Goal: Information Seeking & Learning: Check status

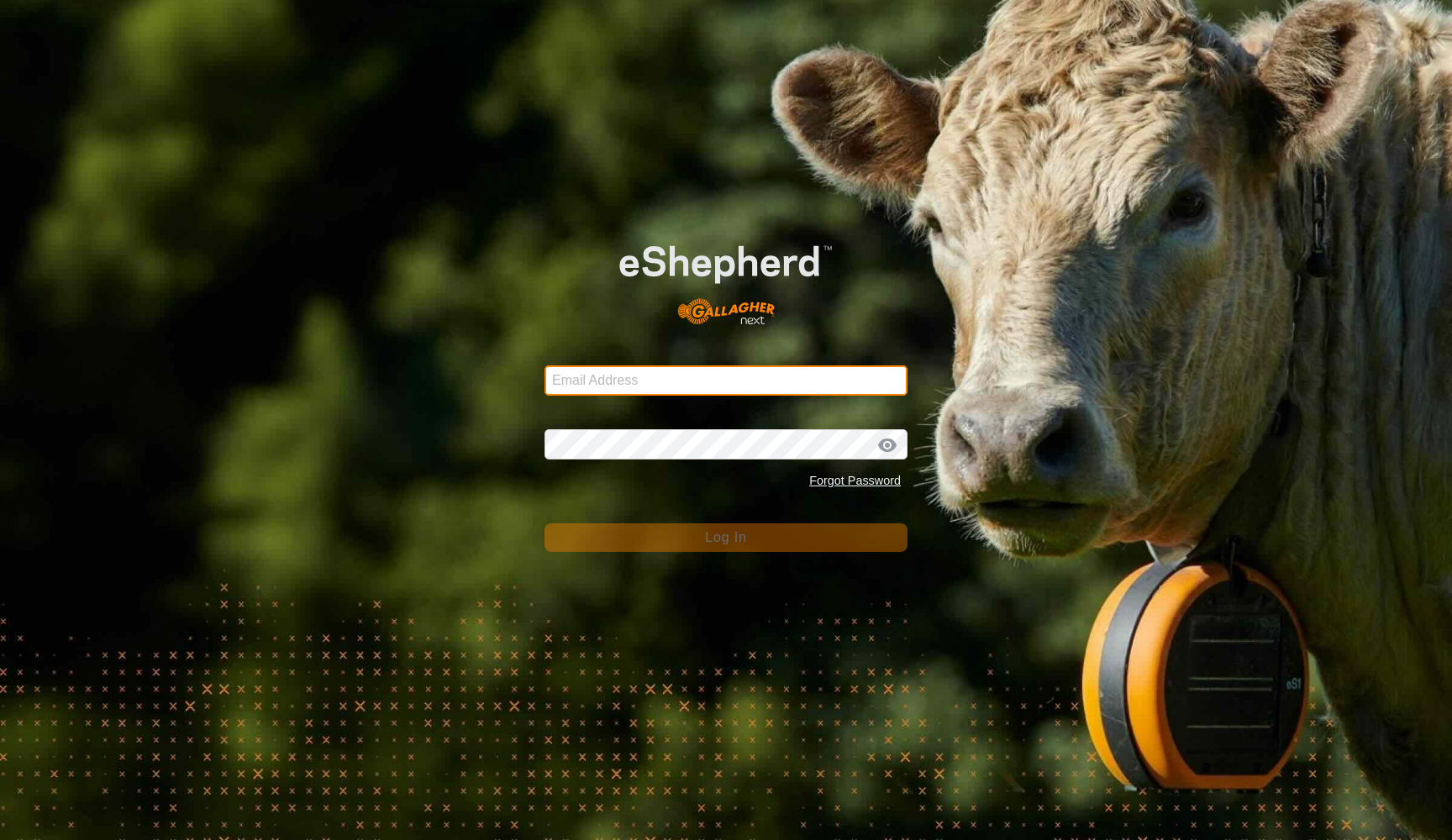
type input "[EMAIL_ADDRESS][DOMAIN_NAME]"
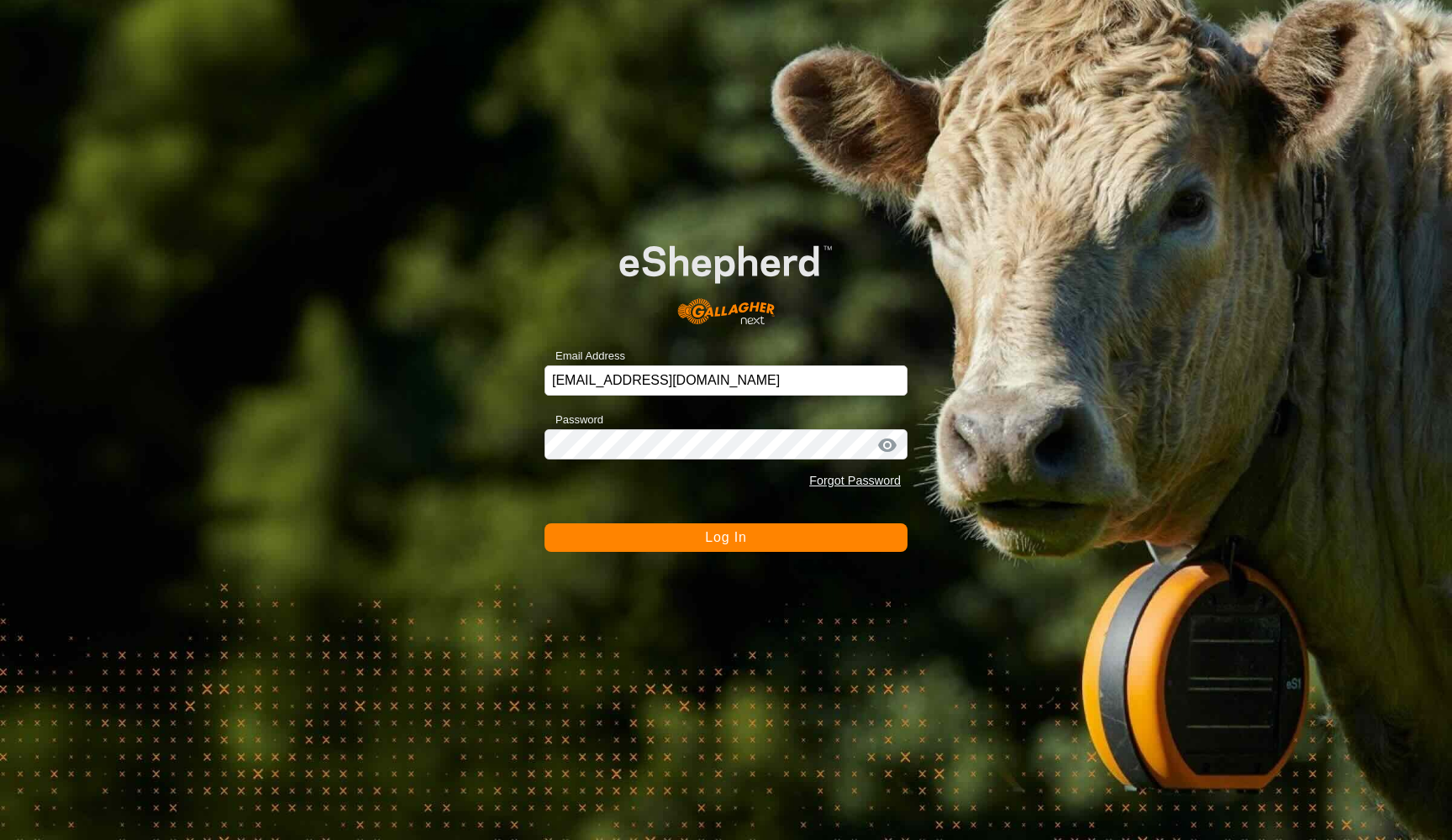
click at [714, 534] on span "Log In" at bounding box center [726, 537] width 41 height 14
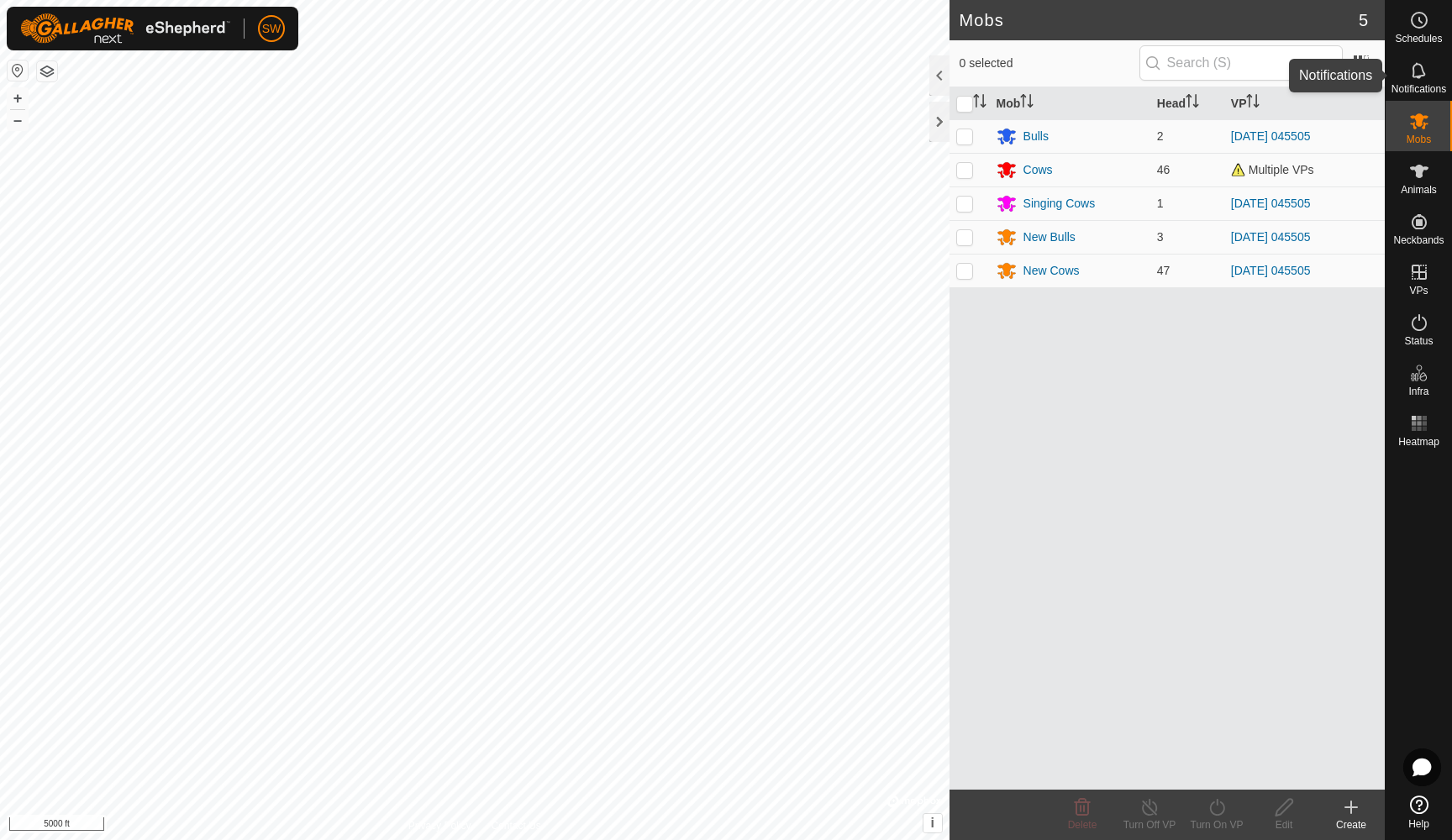
click at [1422, 74] on icon at bounding box center [1419, 71] width 20 height 20
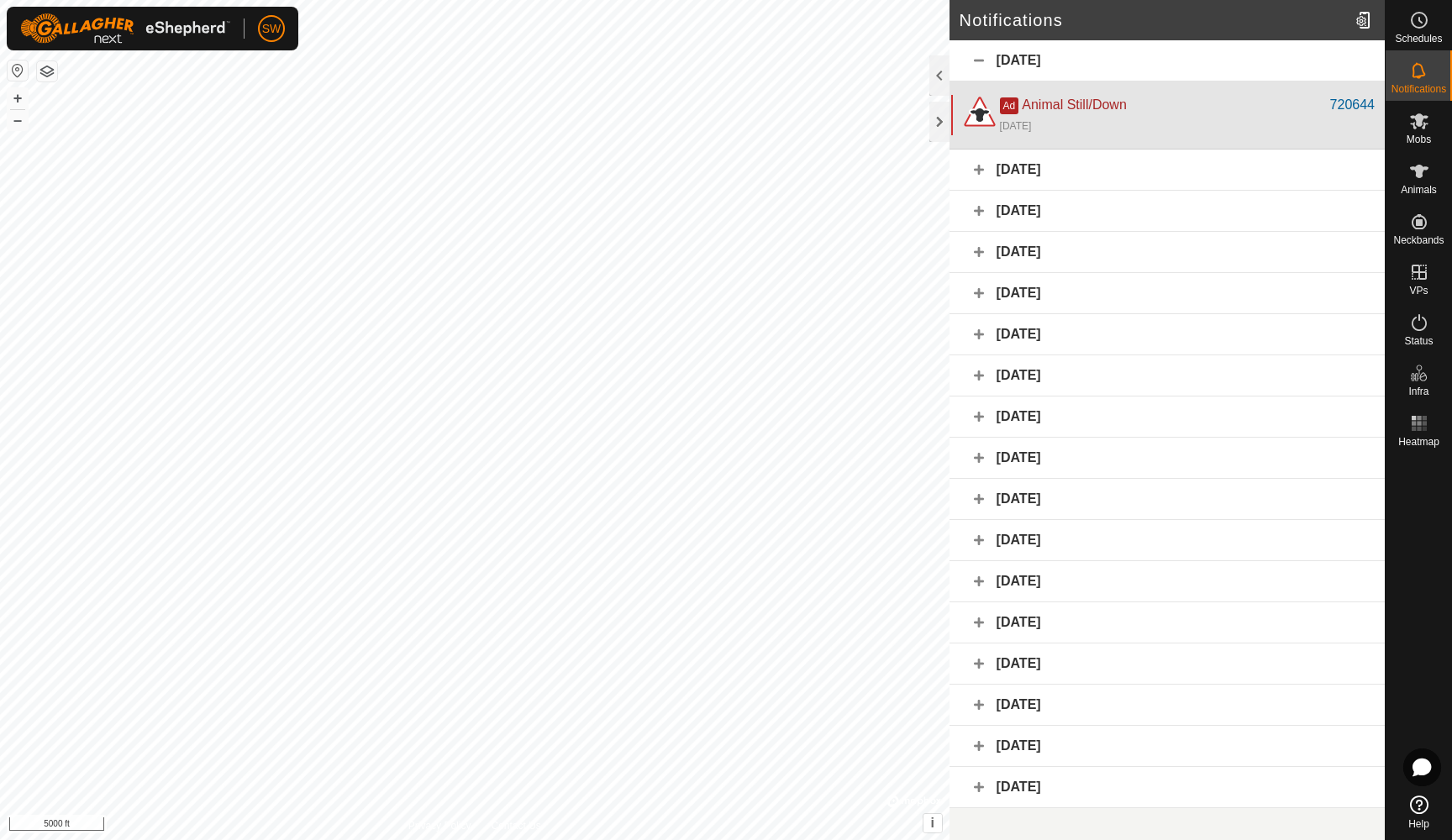
click at [1161, 105] on div "Ad Animal Still/Down" at bounding box center [1165, 105] width 330 height 20
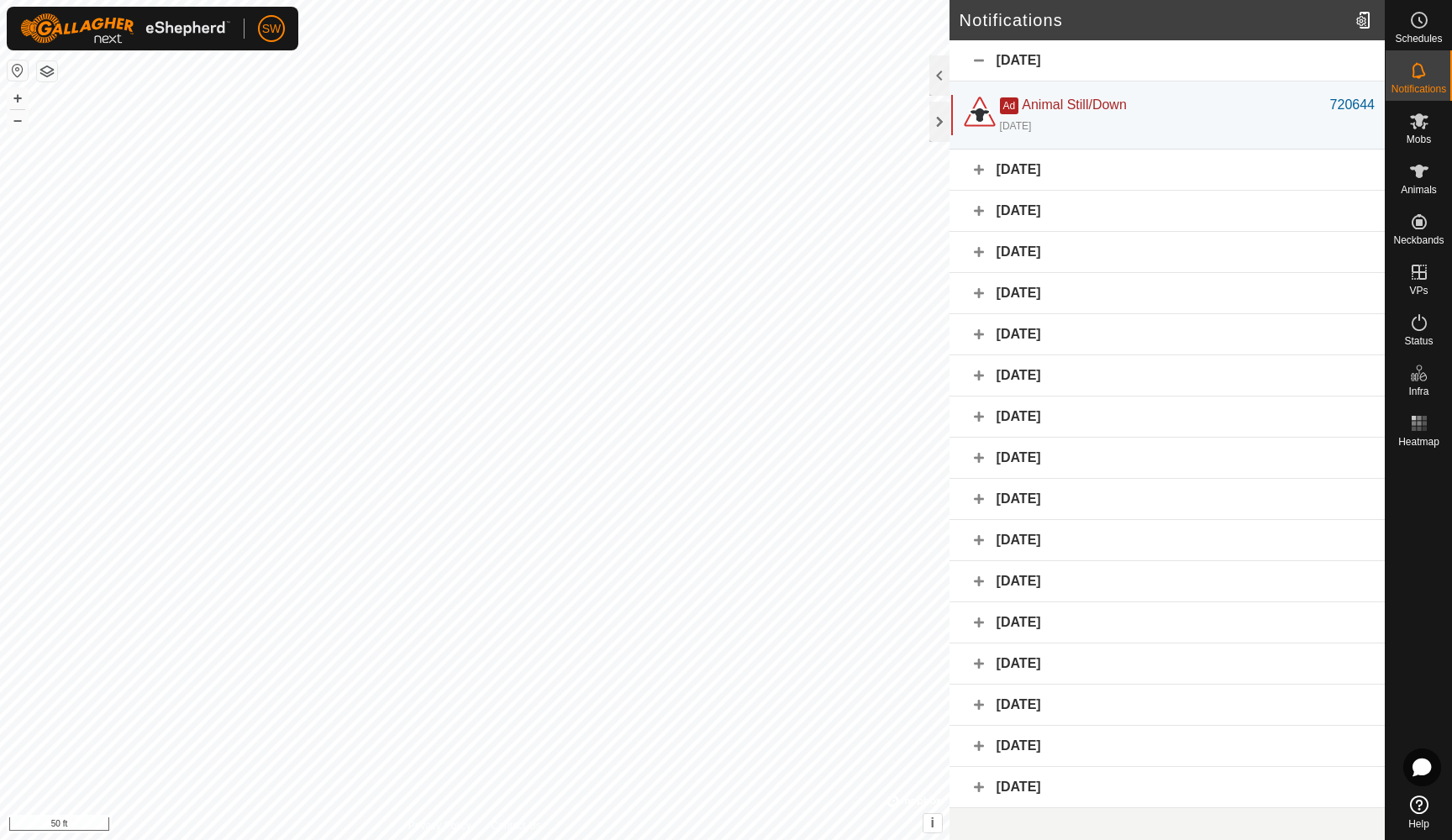
click at [1209, 174] on div "[DATE]" at bounding box center [1167, 170] width 435 height 41
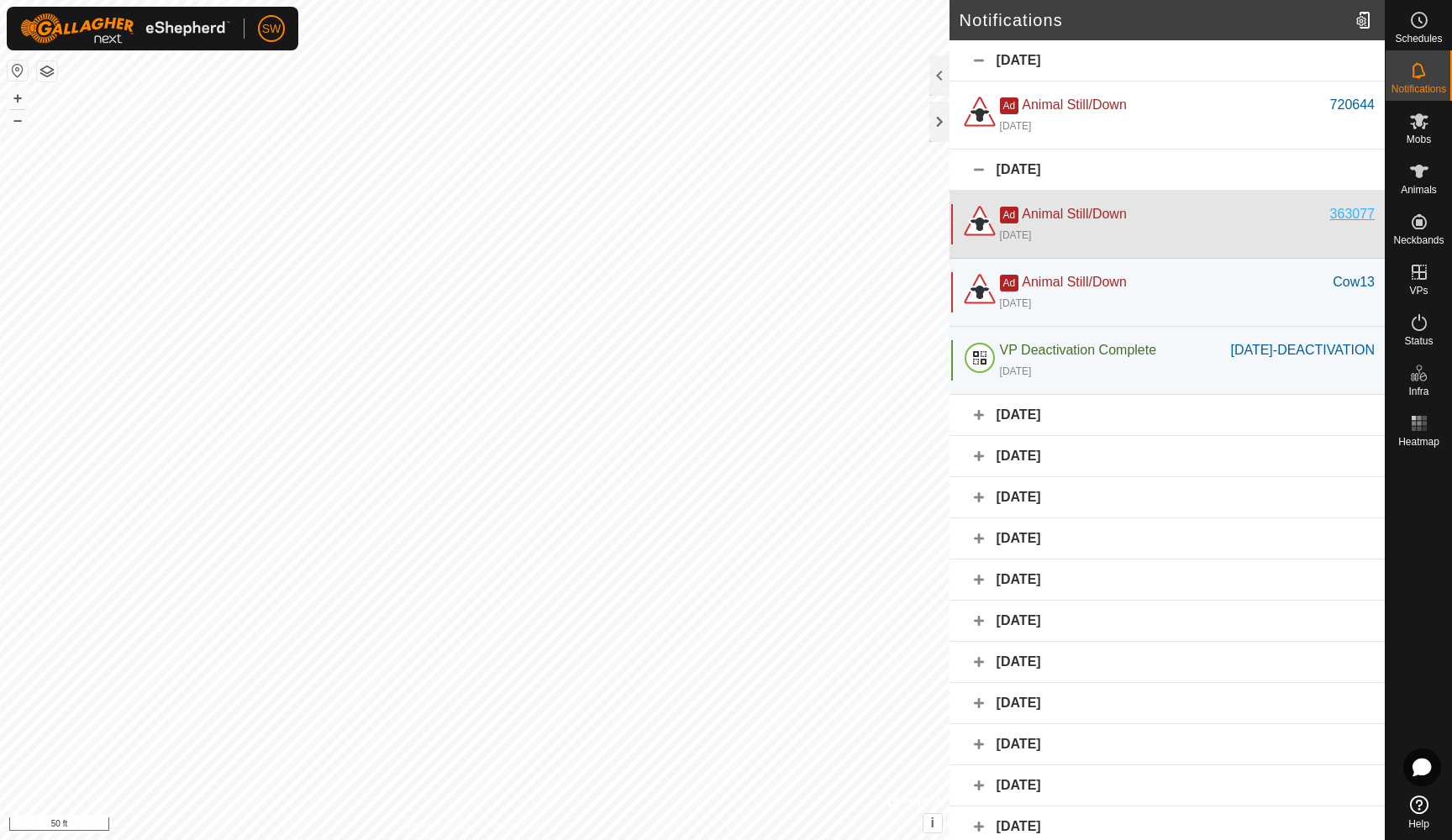
click at [1336, 219] on div "363077" at bounding box center [1352, 215] width 45 height 20
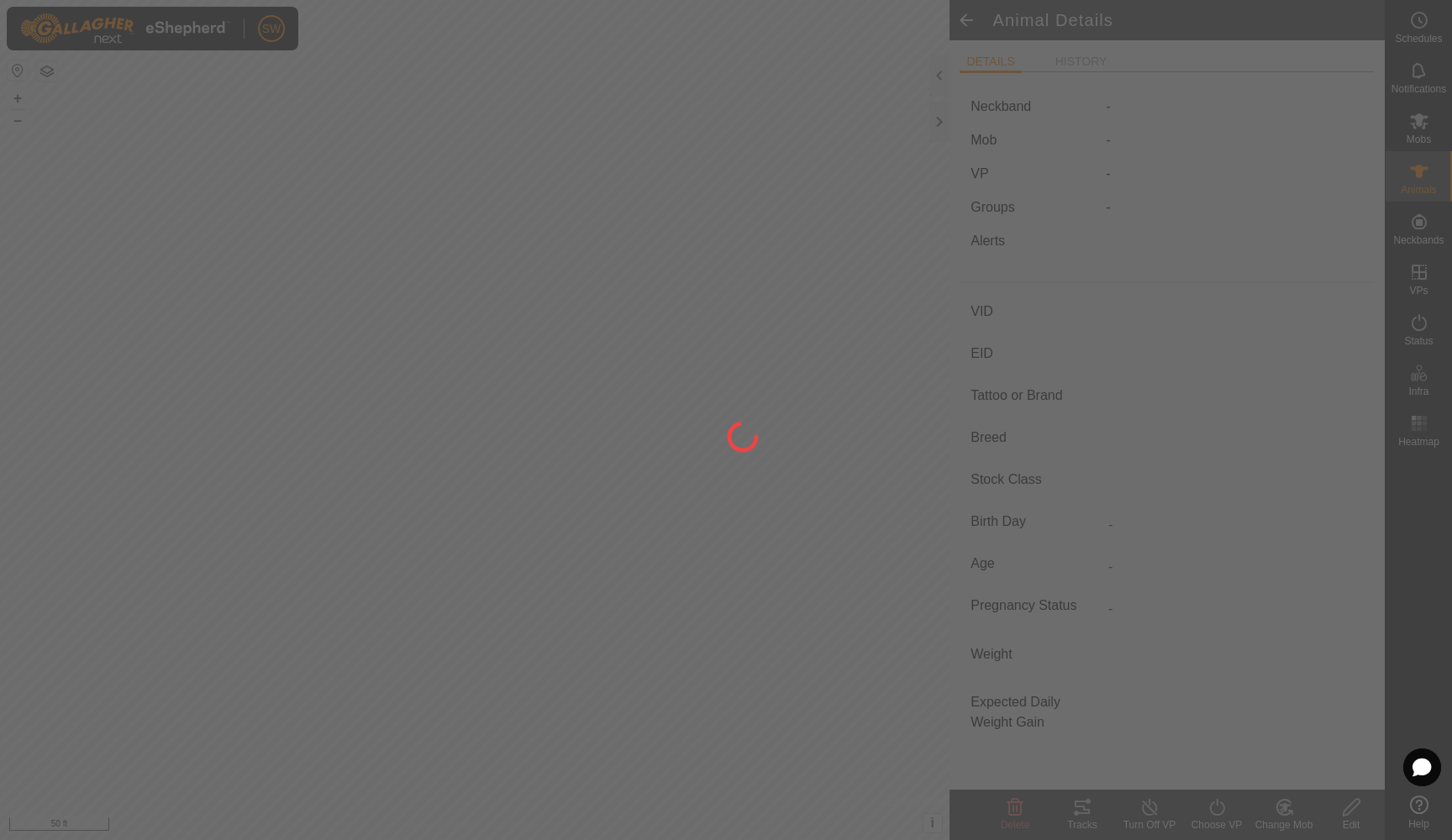
type input "363077"
type input "-"
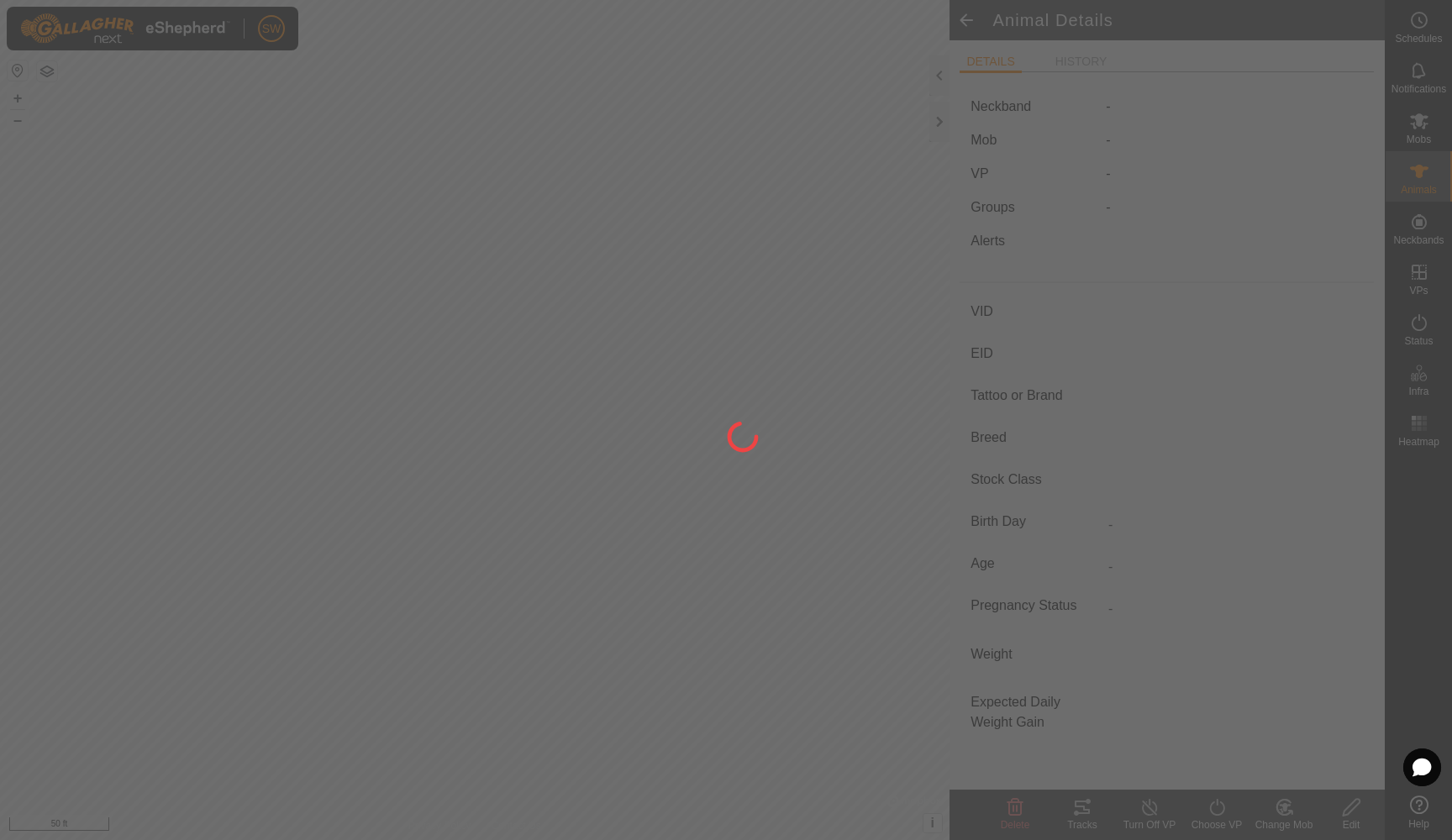
type input "-"
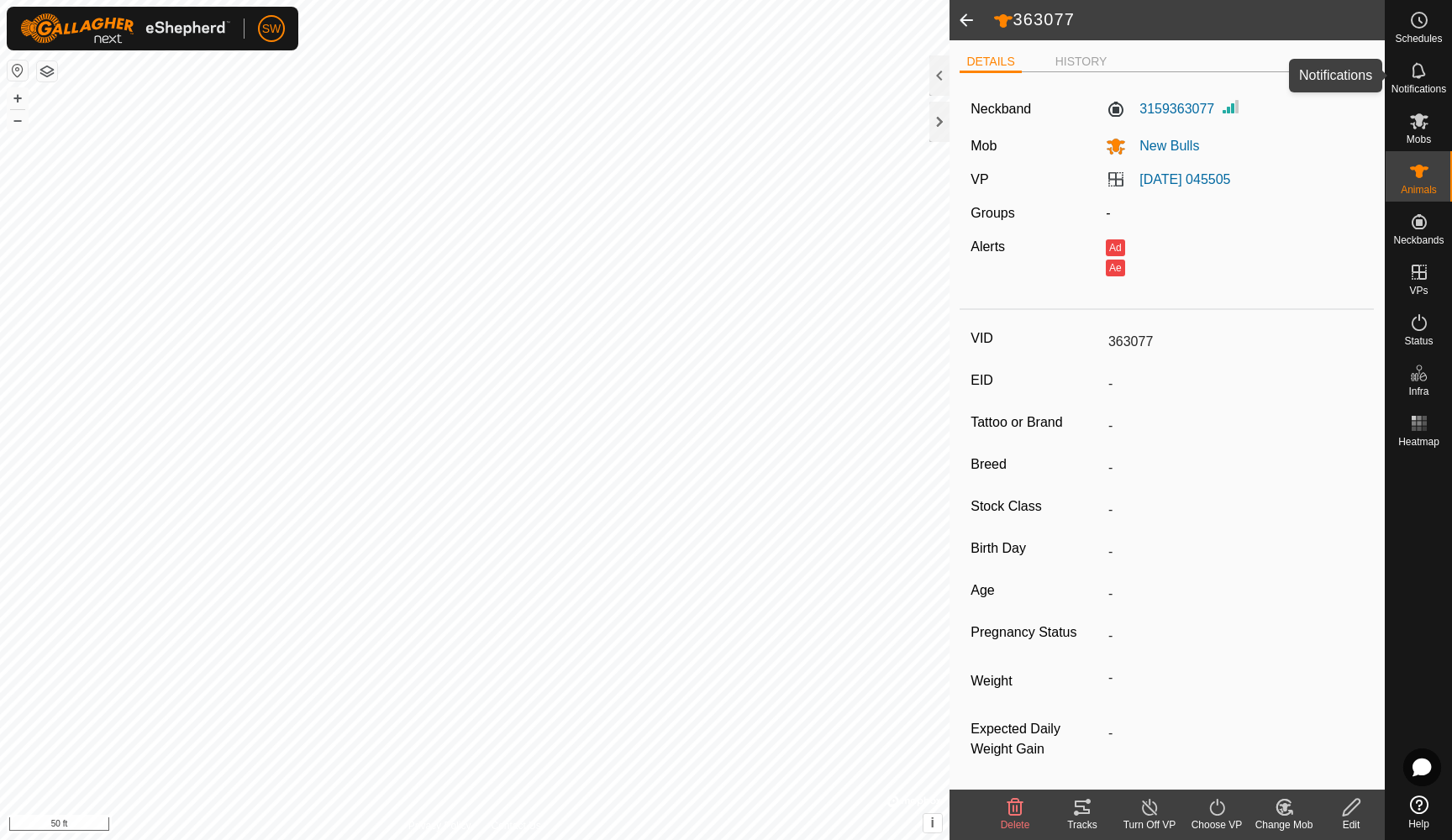
click at [1419, 79] on icon at bounding box center [1419, 71] width 20 height 20
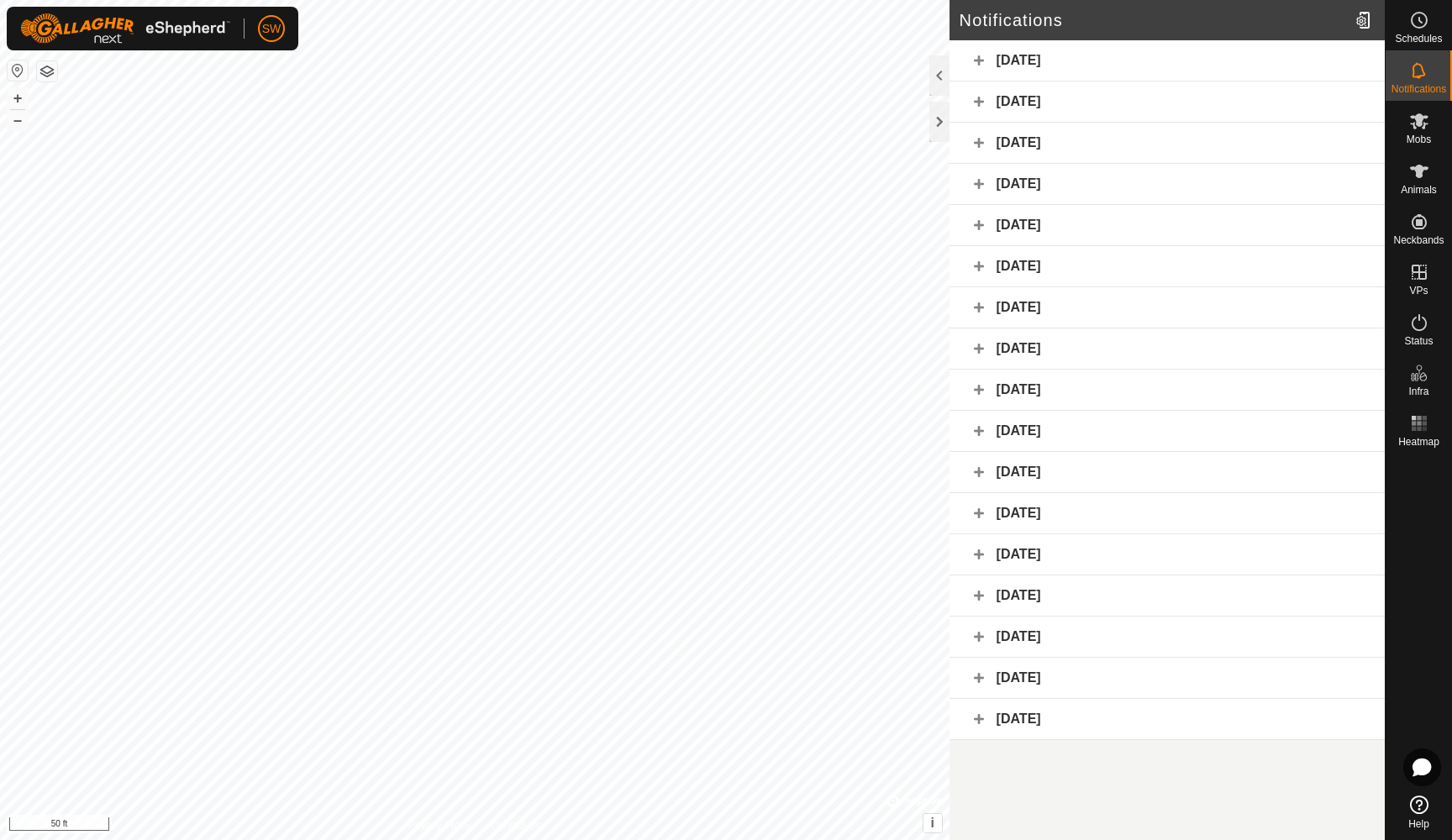
click at [1179, 108] on div "[DATE]" at bounding box center [1167, 102] width 435 height 41
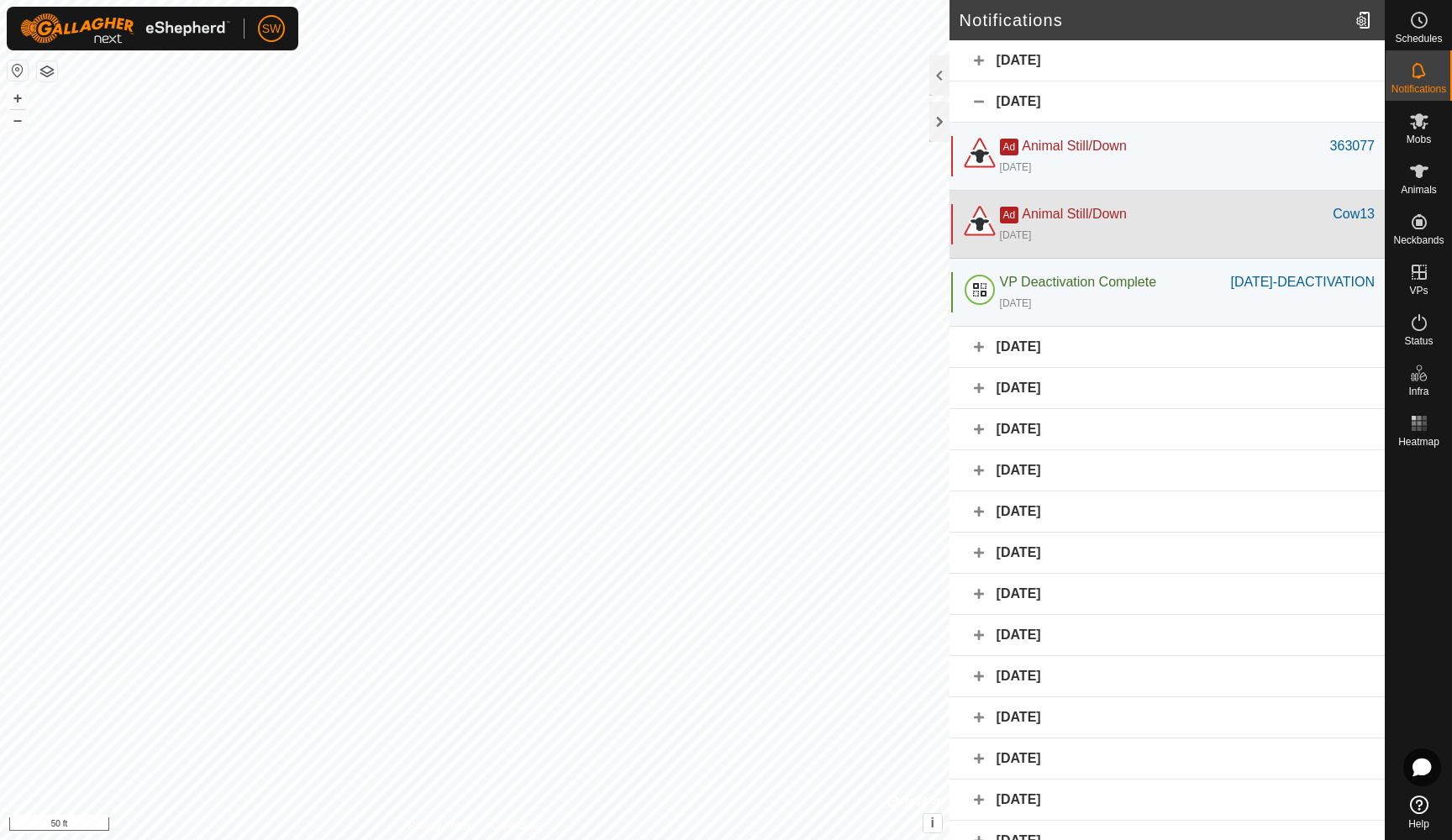
click at [1311, 217] on div "Ad Animal Still/Down" at bounding box center [1166, 215] width 334 height 20
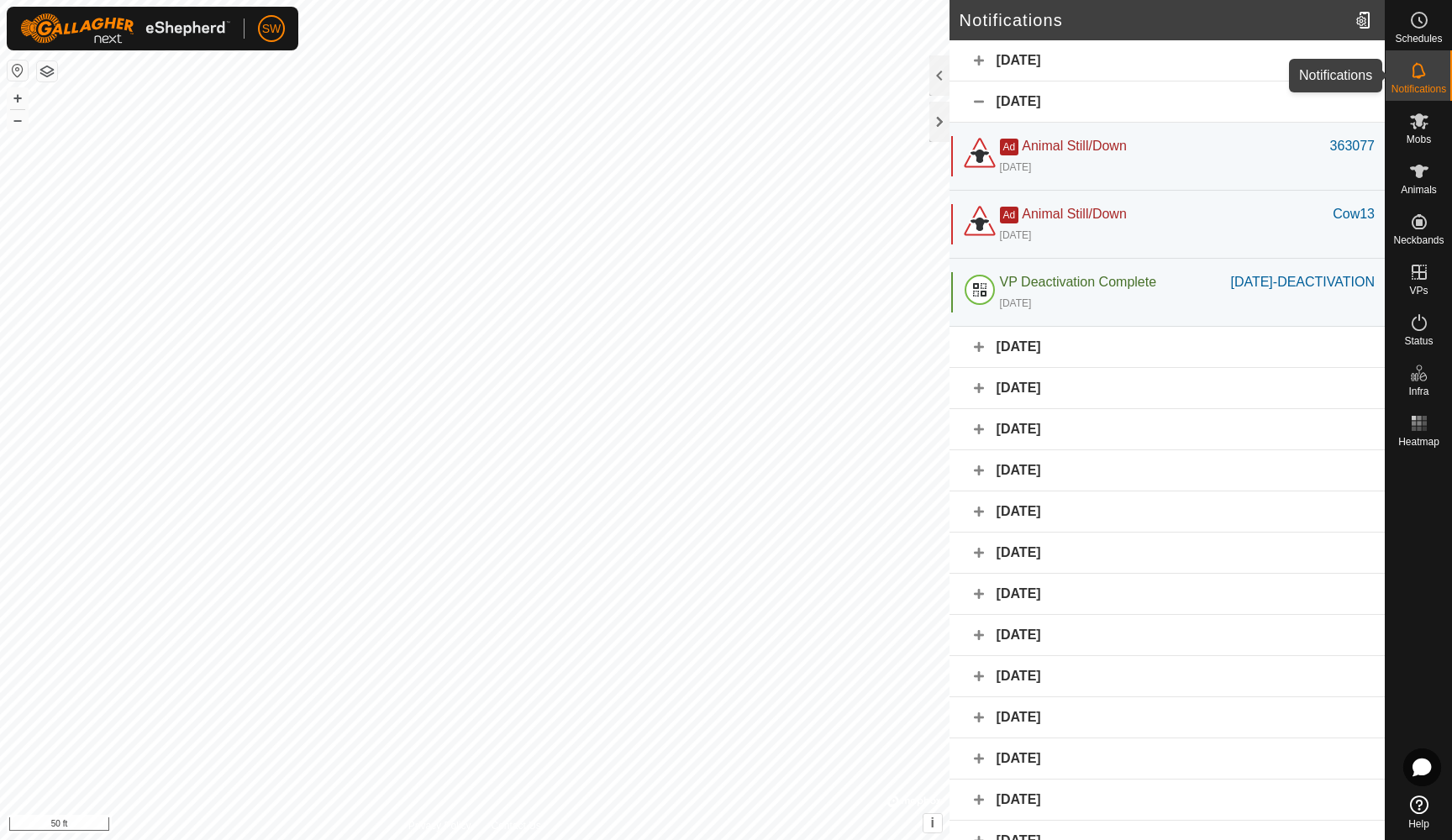
click at [1424, 73] on icon at bounding box center [1419, 70] width 13 height 16
click at [1168, 61] on div "[DATE]" at bounding box center [1167, 60] width 435 height 41
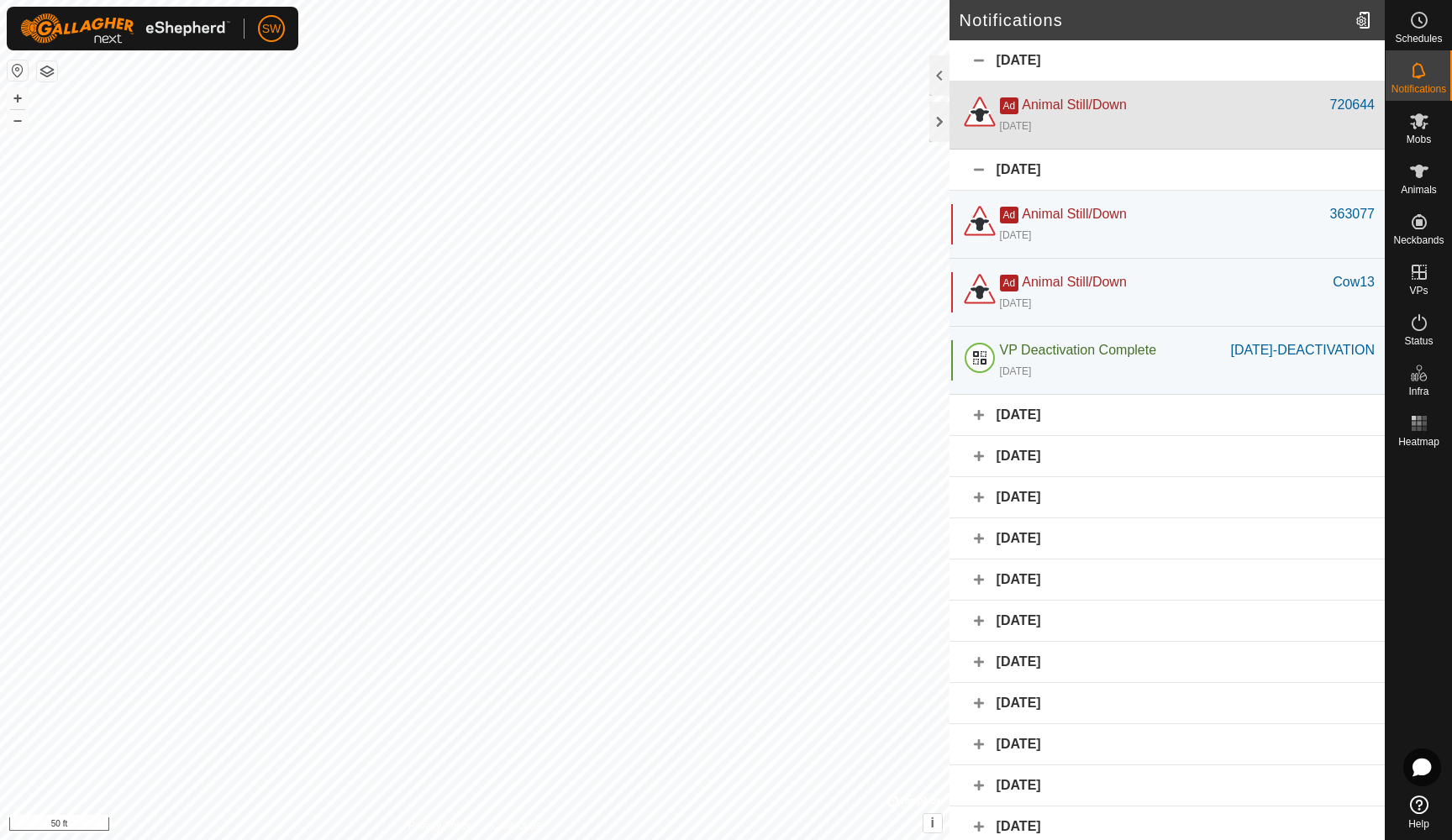
click at [1245, 118] on div "[DATE]" at bounding box center [1187, 126] width 375 height 20
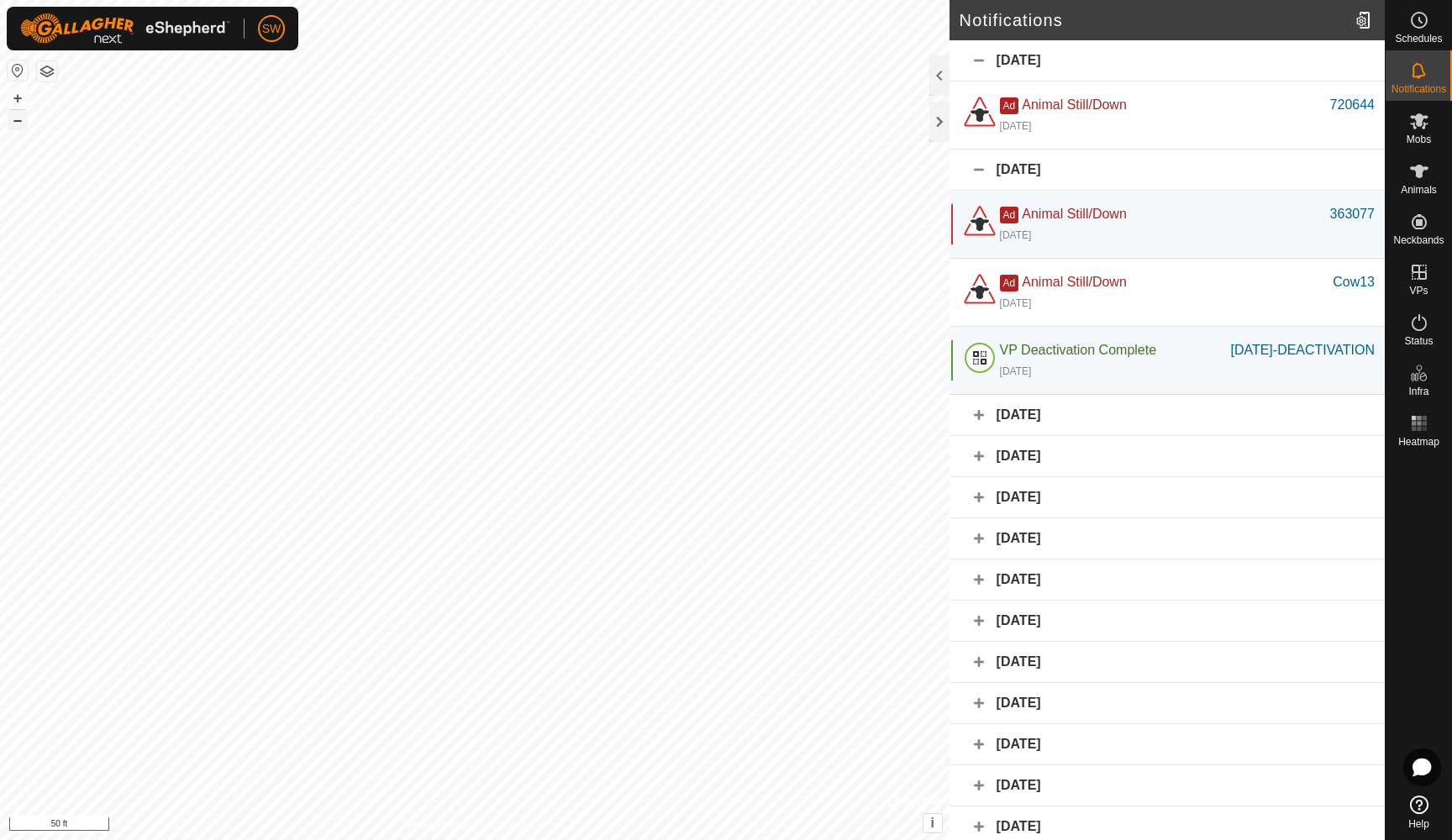
click at [11, 124] on button "–" at bounding box center [18, 120] width 20 height 20
click at [18, 127] on button "–" at bounding box center [18, 120] width 20 height 20
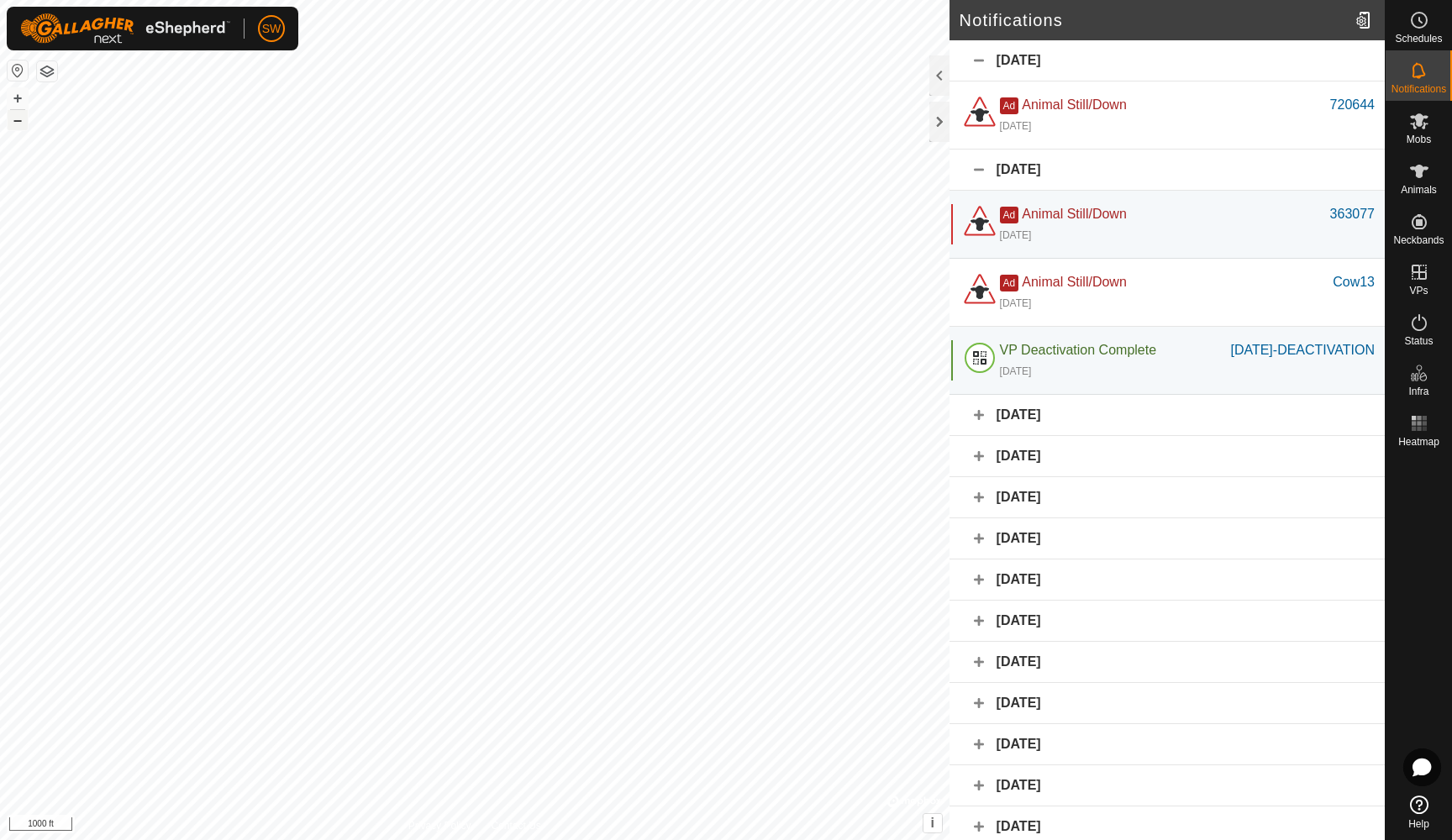
click at [18, 127] on button "–" at bounding box center [18, 120] width 20 height 20
click at [20, 103] on button "+" at bounding box center [18, 99] width 20 height 20
